Goal: Information Seeking & Learning: Check status

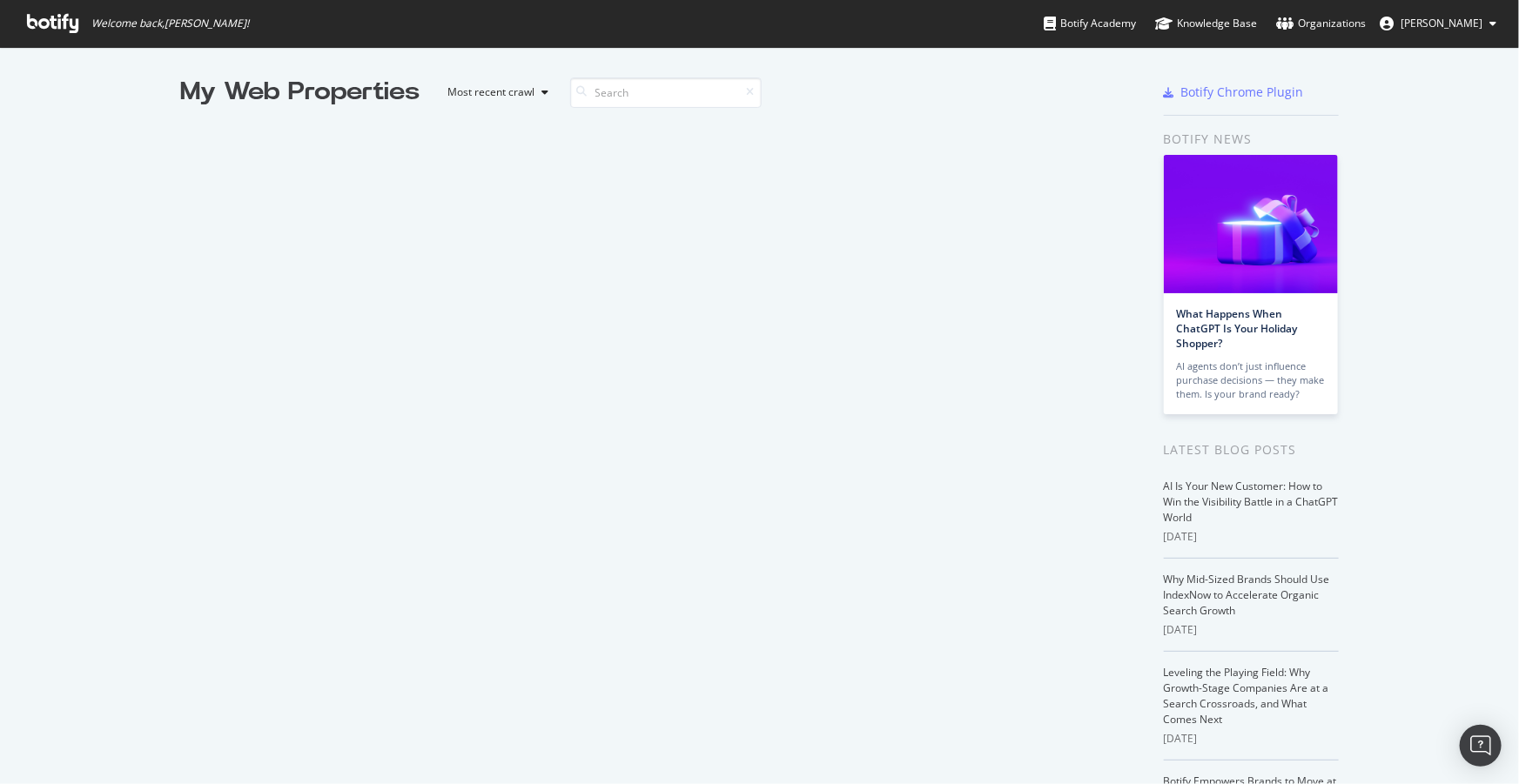
scroll to position [772, 1495]
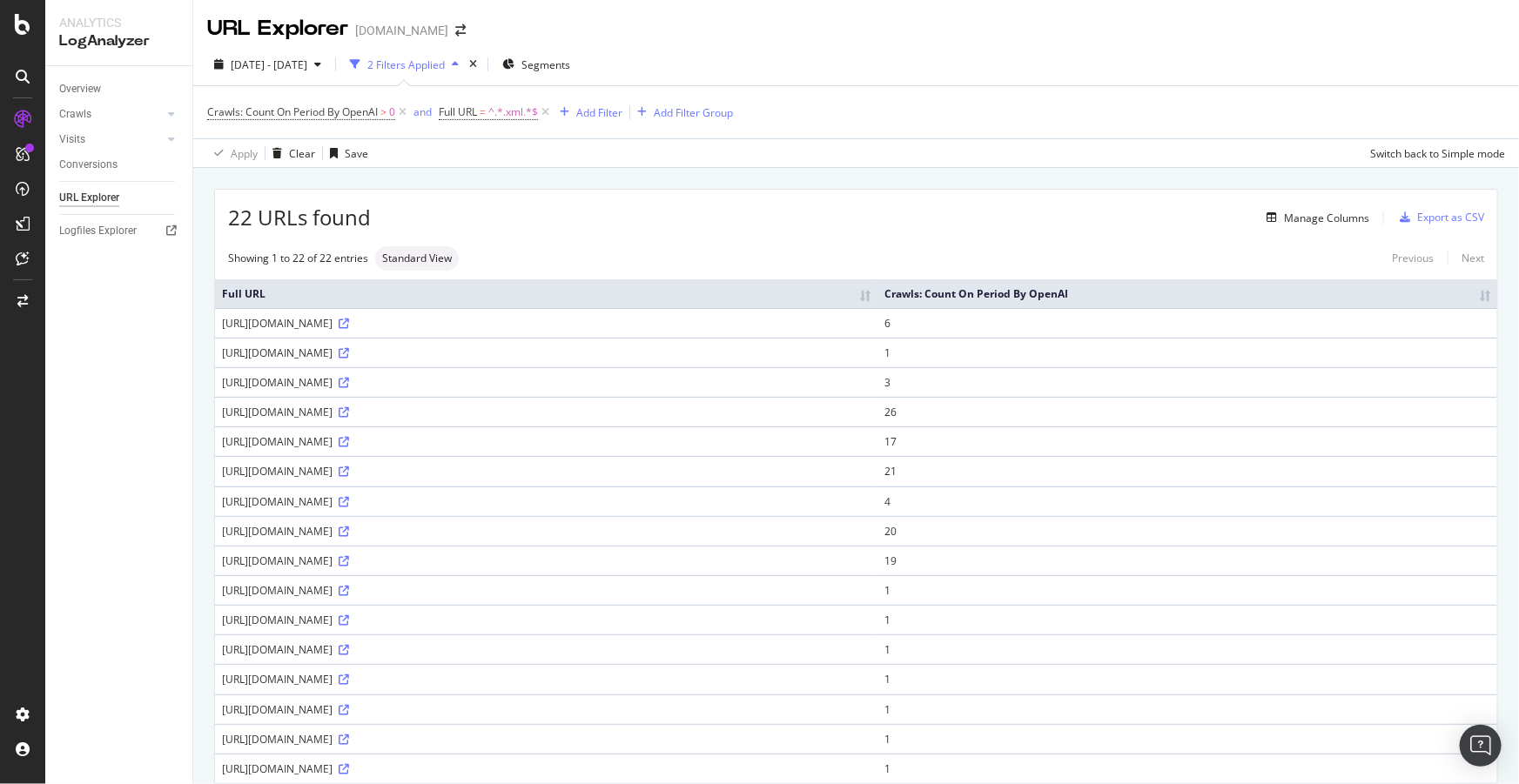
scroll to position [111, 0]
